Goal: Information Seeking & Learning: Learn about a topic

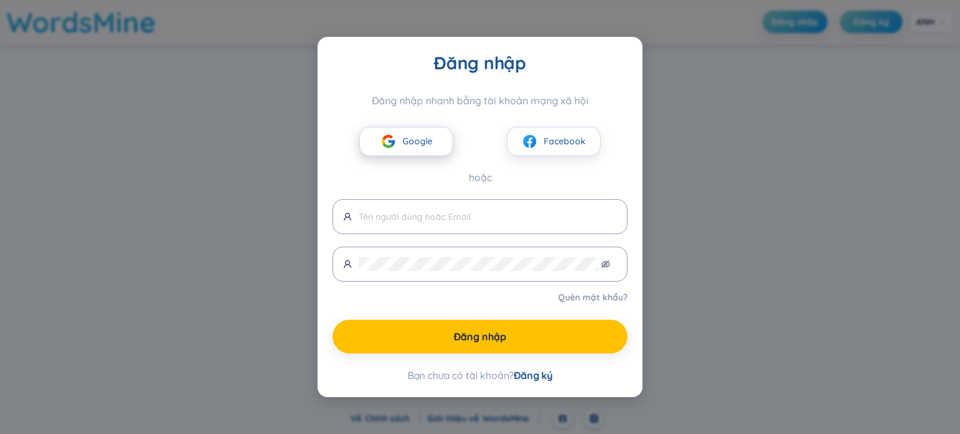
click at [392, 134] on img at bounding box center [389, 142] width 16 height 16
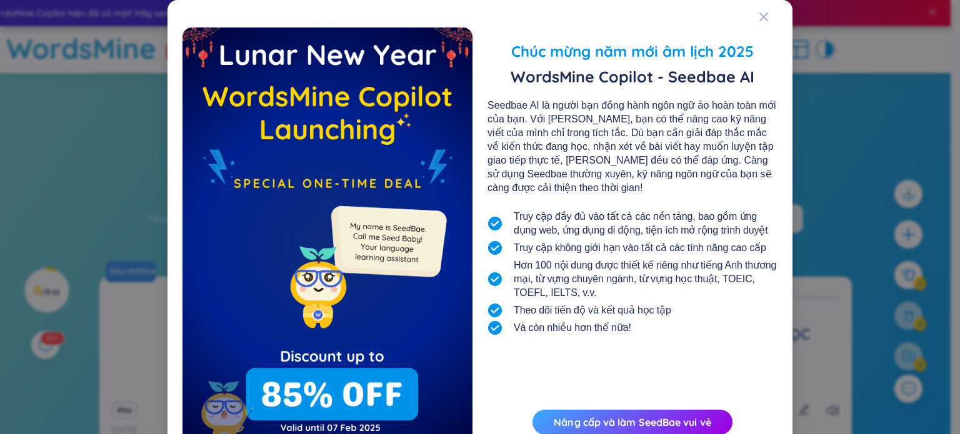
scroll to position [67, 0]
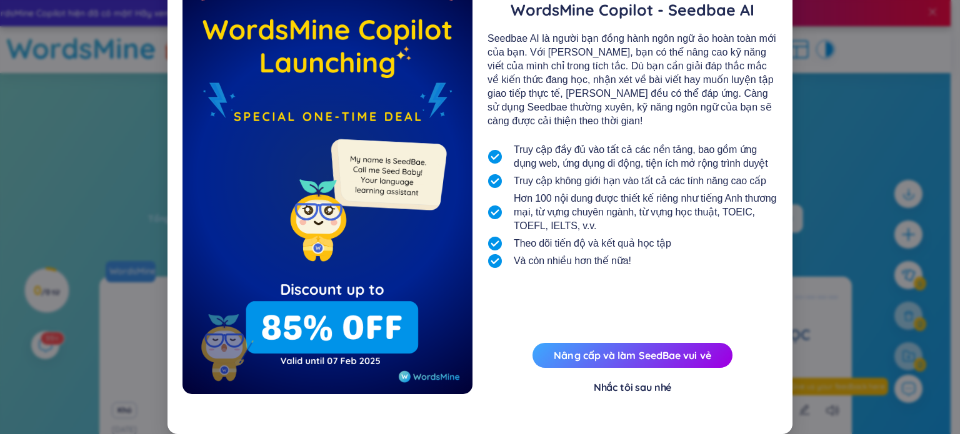
click at [632, 385] on font "Nhắc tôi sau nhé" at bounding box center [632, 387] width 77 height 12
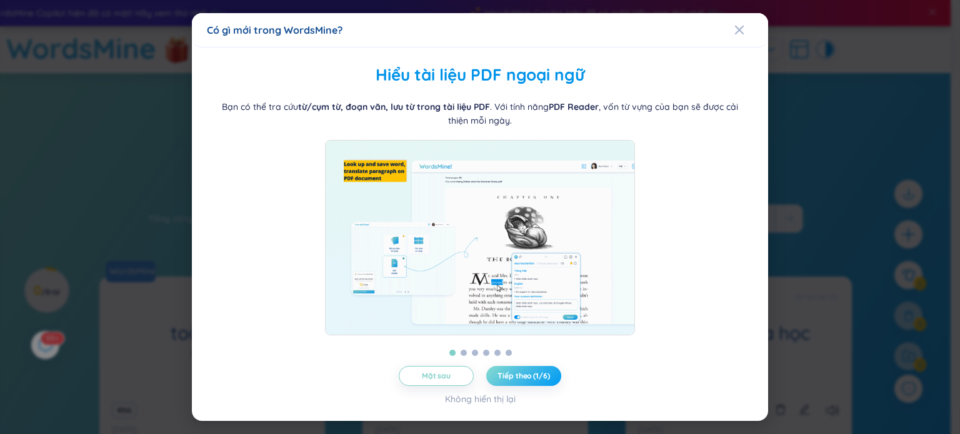
click at [535, 381] on font "Tiếp theo (1/6)" at bounding box center [523, 375] width 52 height 9
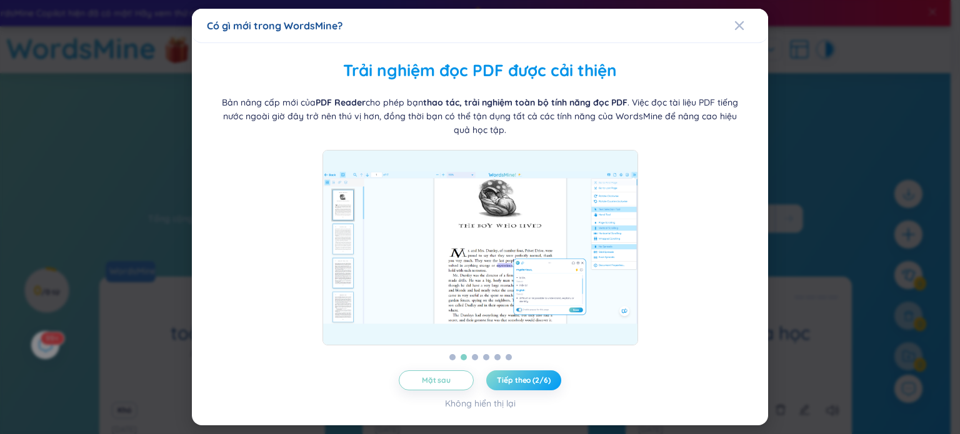
click at [535, 382] on font "Tiếp theo (2/6)" at bounding box center [523, 380] width 53 height 9
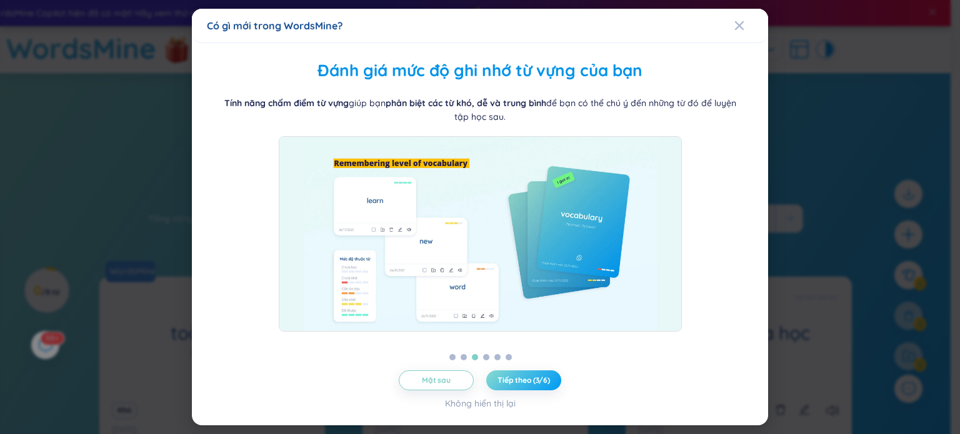
click at [535, 382] on font "Tiếp theo (3/6)" at bounding box center [523, 380] width 52 height 9
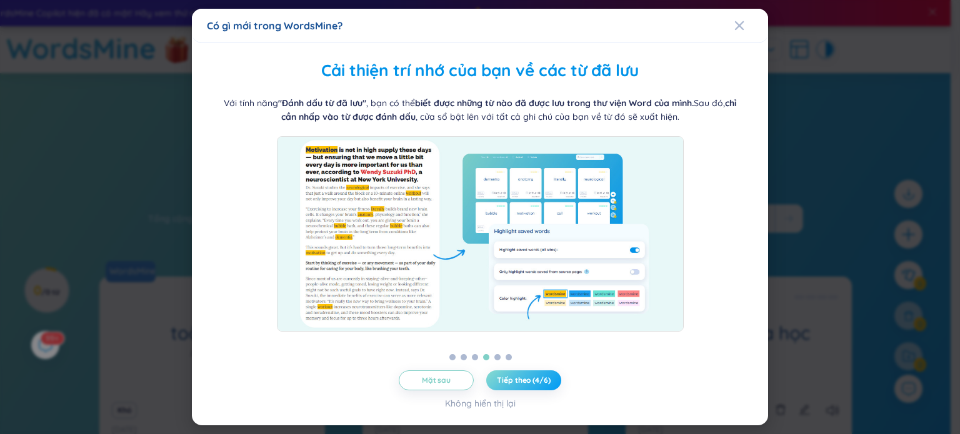
click at [535, 382] on font "Tiếp theo (4/6)" at bounding box center [523, 380] width 53 height 9
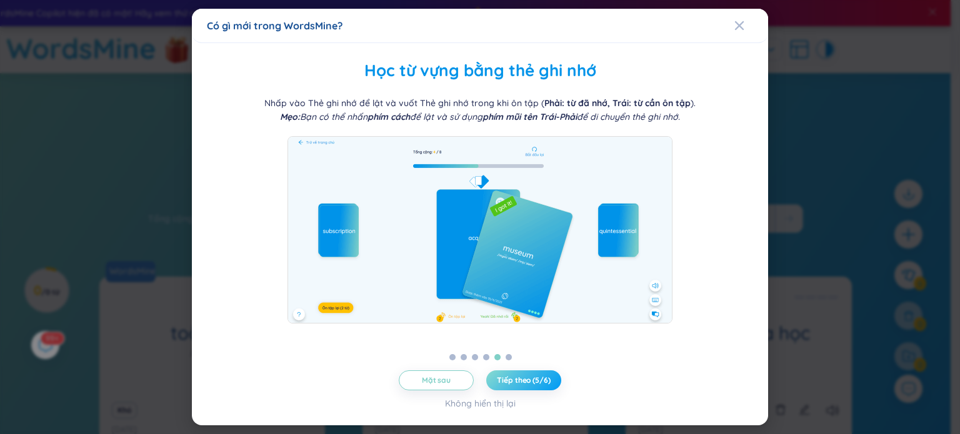
click at [535, 382] on font "Tiếp theo (5/6)" at bounding box center [523, 380] width 53 height 9
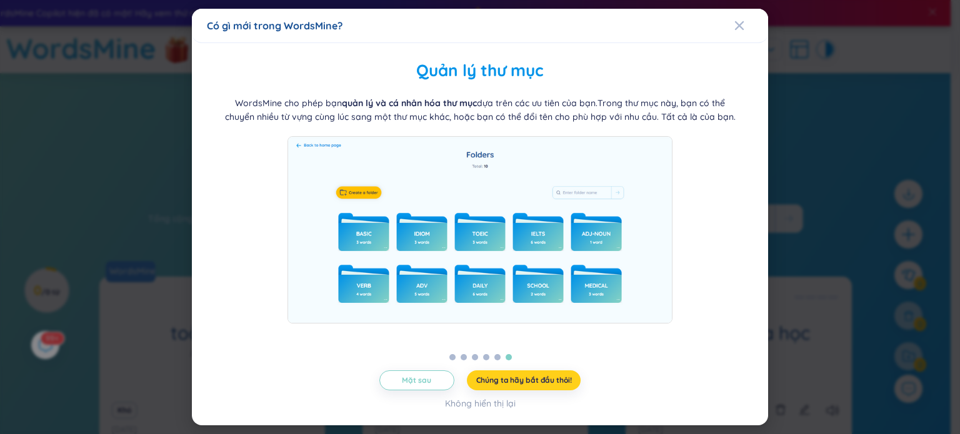
click at [535, 382] on font "Chúng ta hãy bắt đầu thôi!" at bounding box center [524, 380] width 96 height 9
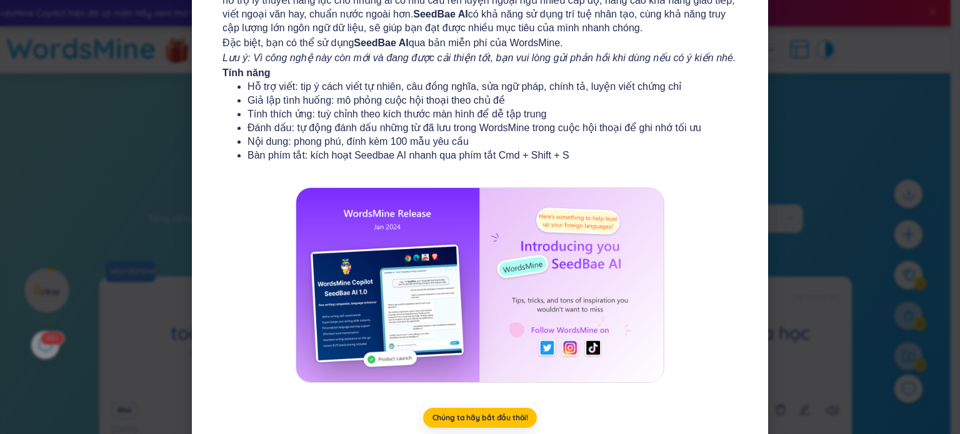
scroll to position [149, 0]
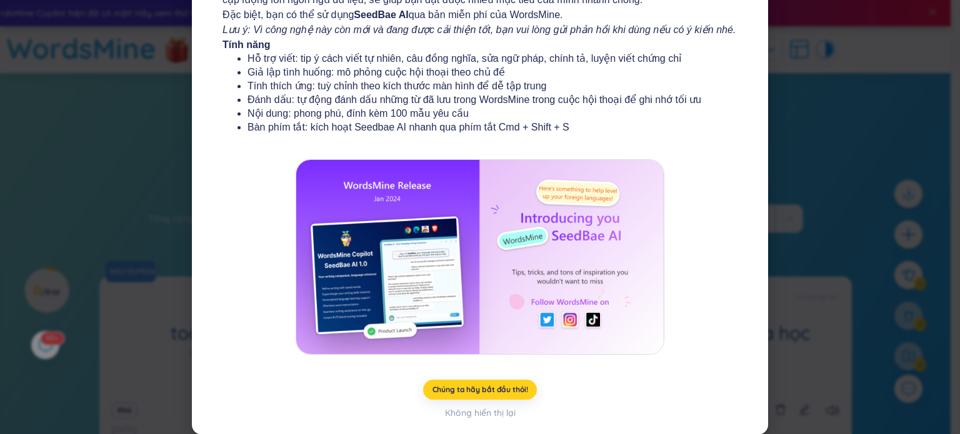
click at [457, 386] on font "Chúng ta hãy bắt đầu thôi!" at bounding box center [480, 389] width 96 height 9
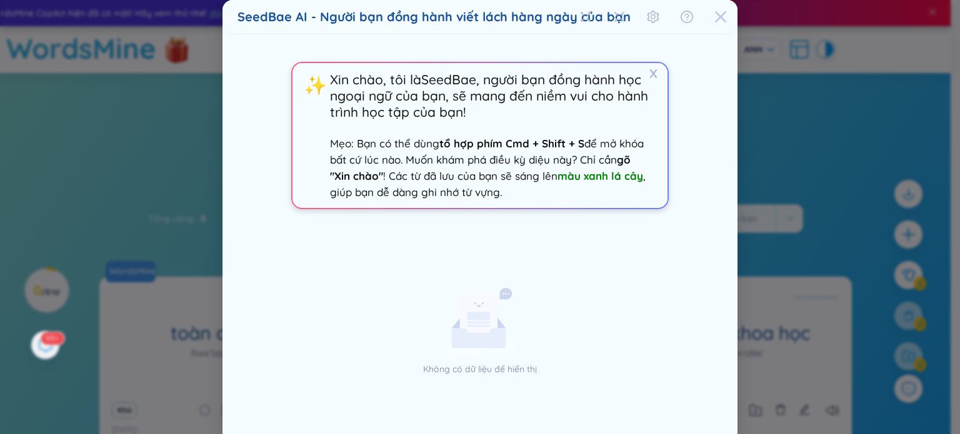
scroll to position [51, 0]
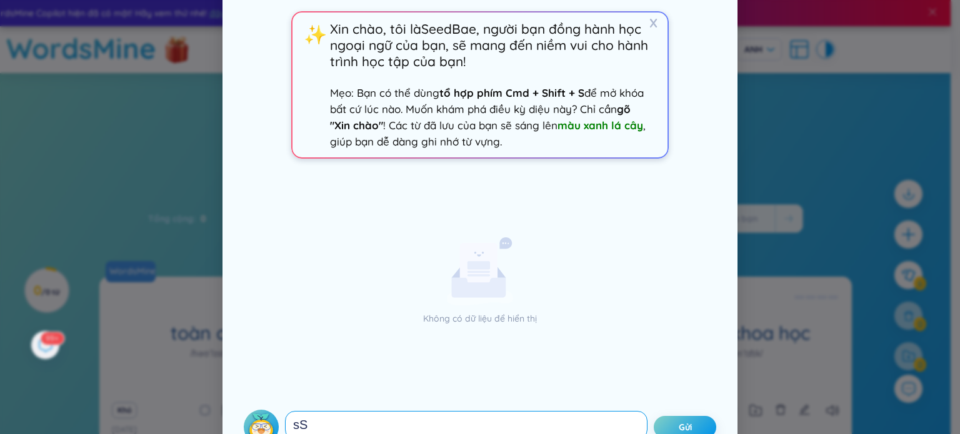
type textarea "s"
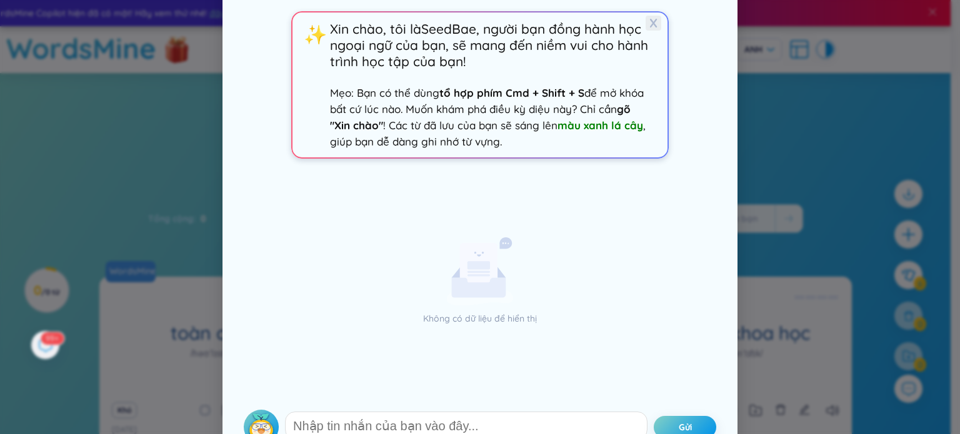
click at [649, 26] on font "X" at bounding box center [653, 23] width 8 height 16
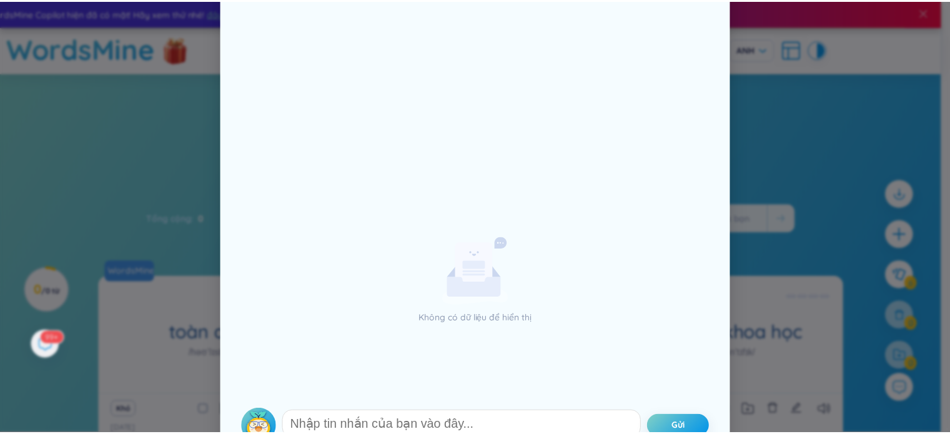
scroll to position [0, 0]
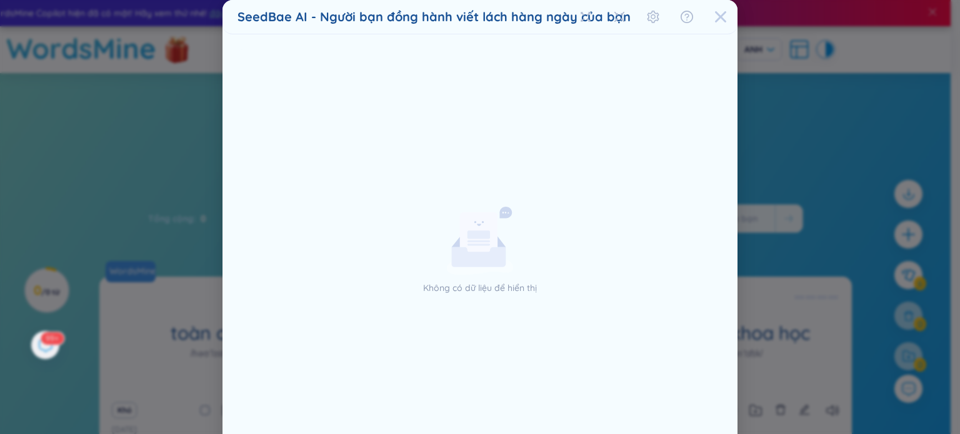
click at [714, 12] on icon "Đóng" at bounding box center [720, 17] width 12 height 12
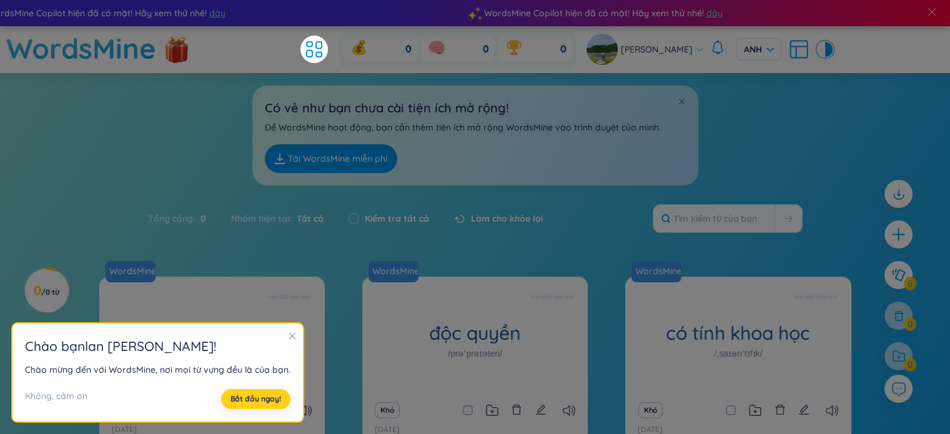
click at [250, 396] on font "Bắt đầu ngay!" at bounding box center [256, 398] width 51 height 9
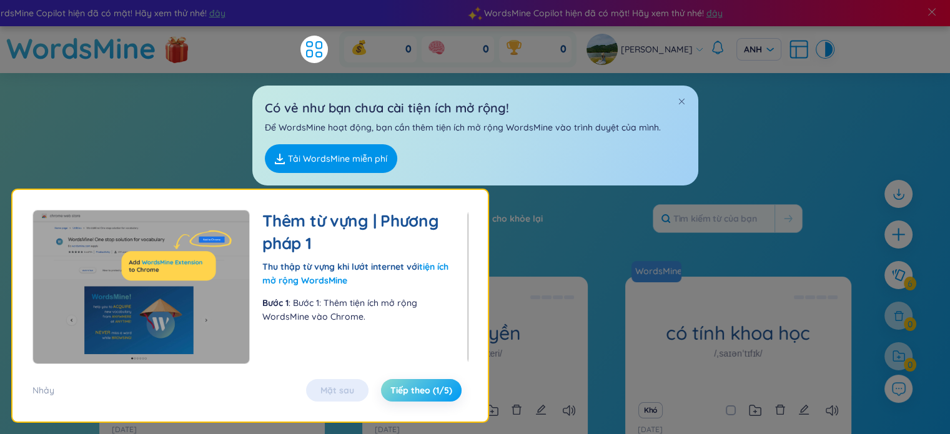
click at [401, 388] on font "Tiếp theo (1/5)" at bounding box center [422, 390] width 62 height 11
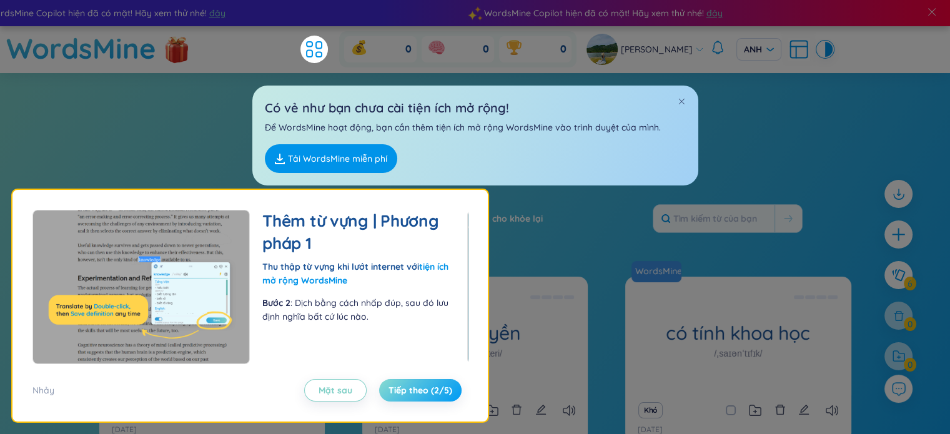
click at [401, 388] on font "Tiếp theo (2/5)" at bounding box center [421, 390] width 64 height 11
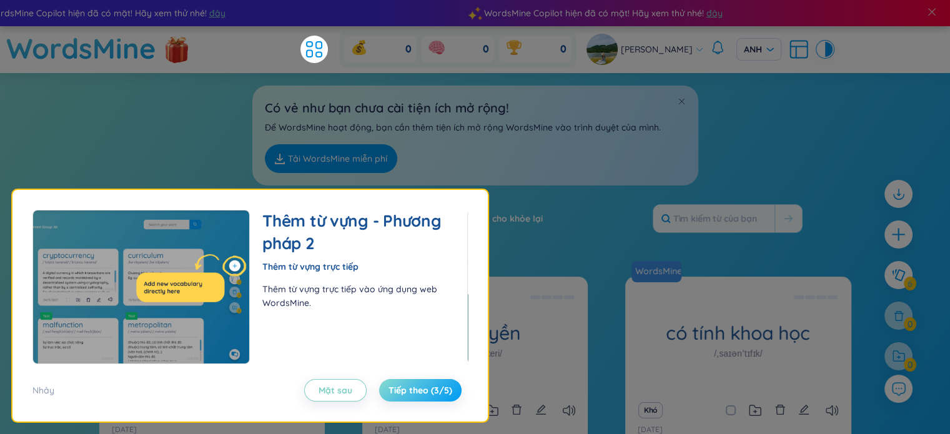
click at [401, 388] on font "Tiếp theo (3/5)" at bounding box center [421, 390] width 64 height 11
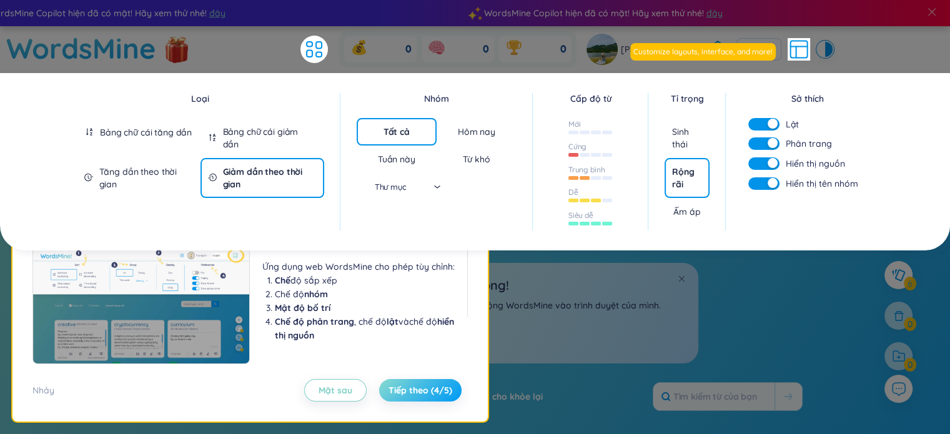
click at [401, 388] on font "Tiếp theo (4/5)" at bounding box center [421, 390] width 64 height 11
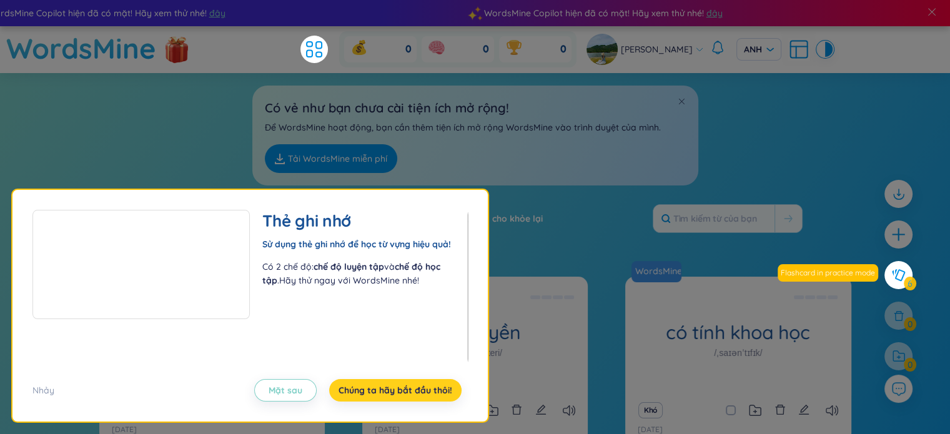
click at [401, 388] on font "Chúng ta hãy bắt đầu thôi!" at bounding box center [396, 390] width 114 height 11
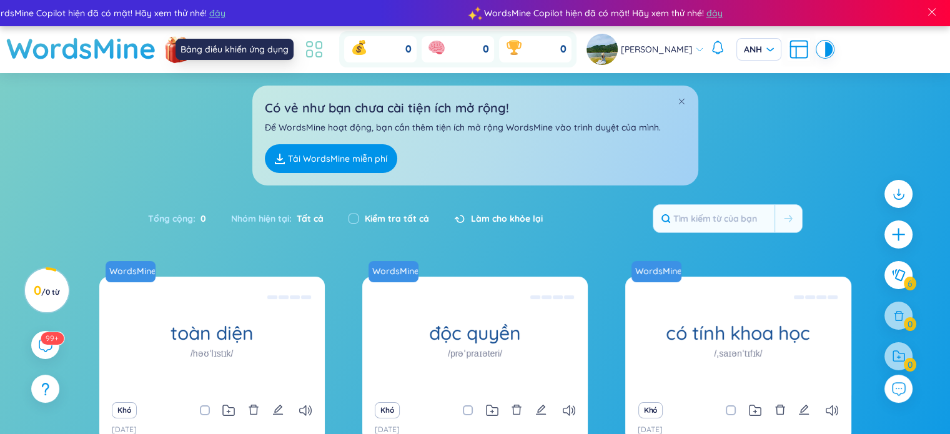
click at [305, 57] on icon at bounding box center [314, 49] width 22 height 22
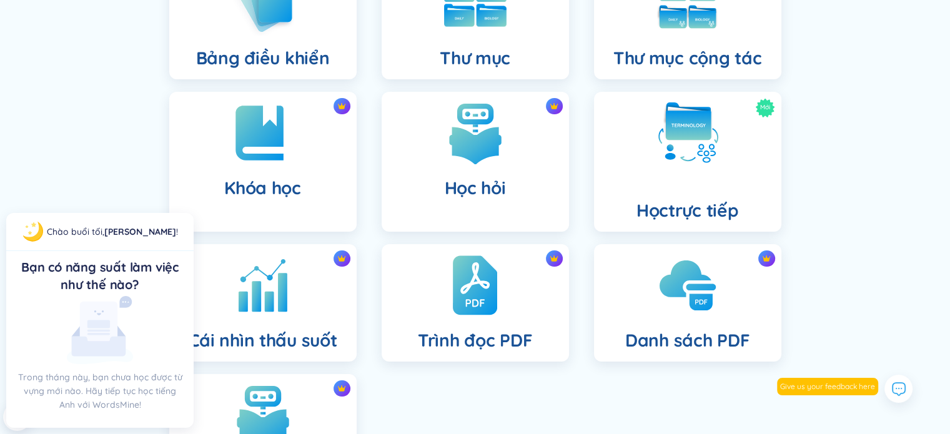
scroll to position [186, 0]
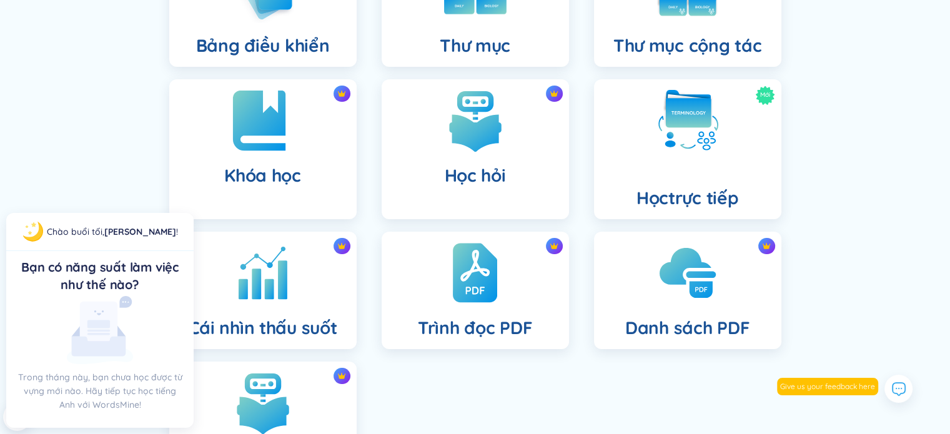
click at [260, 153] on img at bounding box center [263, 120] width 69 height 69
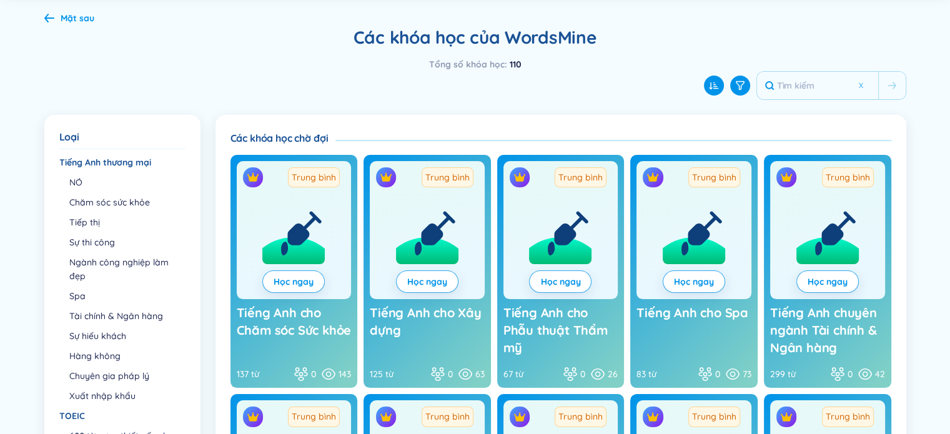
scroll to position [81, 0]
click at [71, 183] on font "NÓ" at bounding box center [75, 181] width 13 height 11
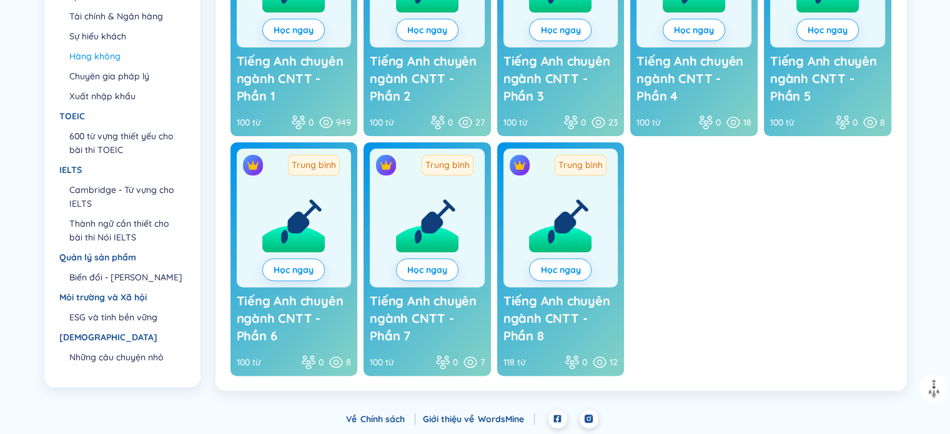
scroll to position [0, 0]
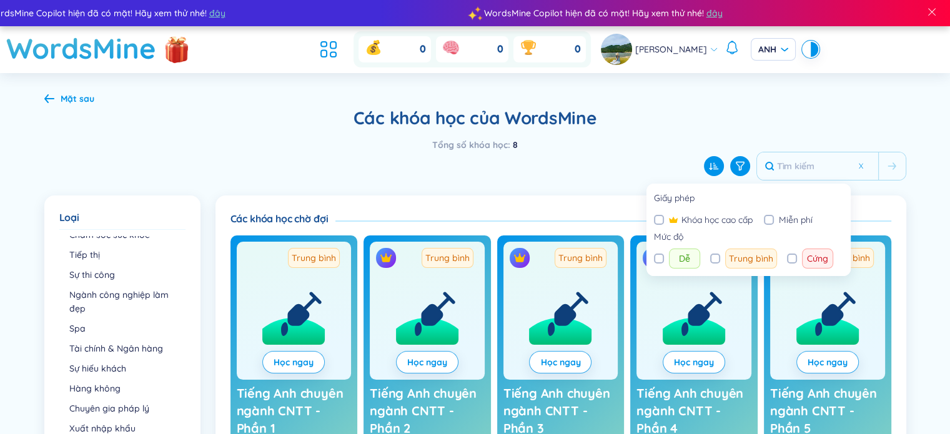
click at [659, 259] on input "Dễ" at bounding box center [658, 258] width 9 height 9
checkbox input "true"
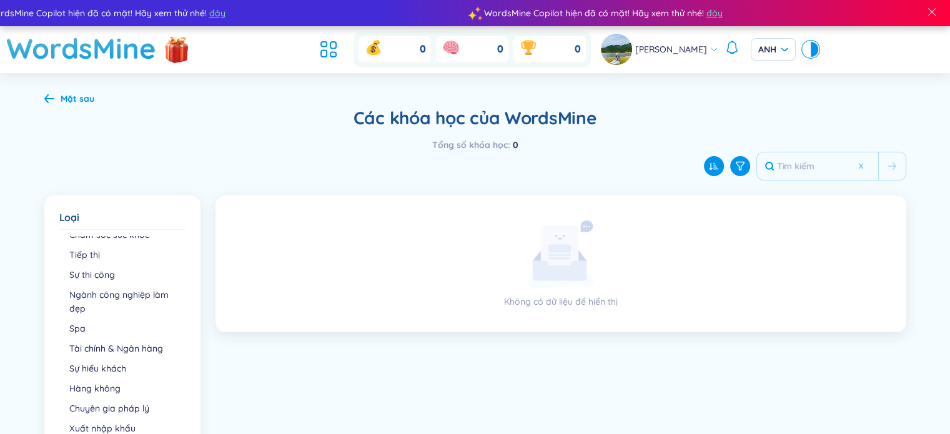
click at [44, 101] on icon at bounding box center [49, 98] width 10 height 9
